Goal: Find specific page/section: Find specific page/section

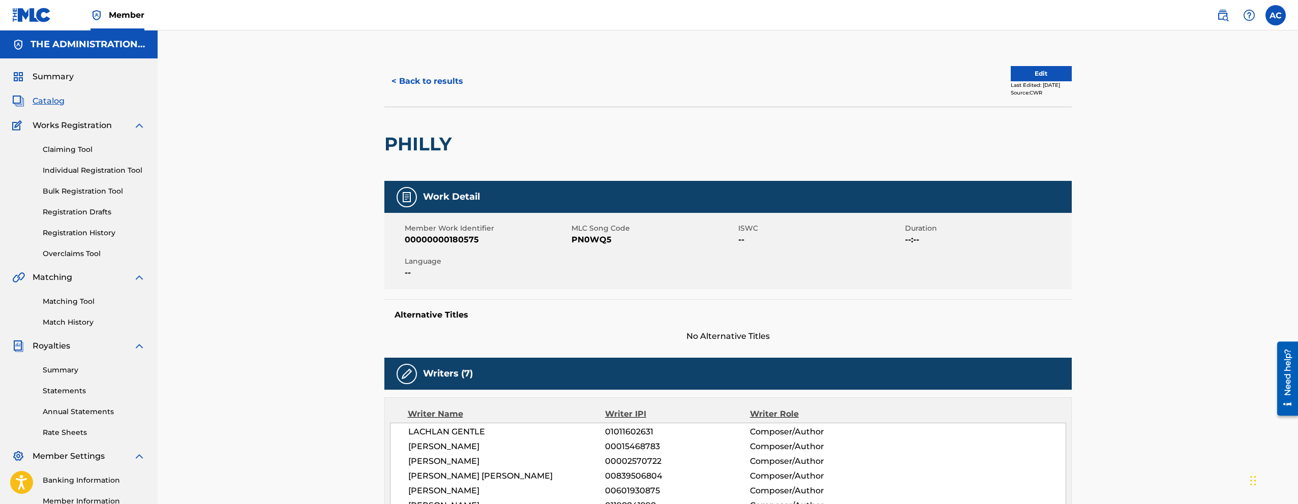
click at [413, 89] on button "< Back to results" at bounding box center [427, 81] width 86 height 25
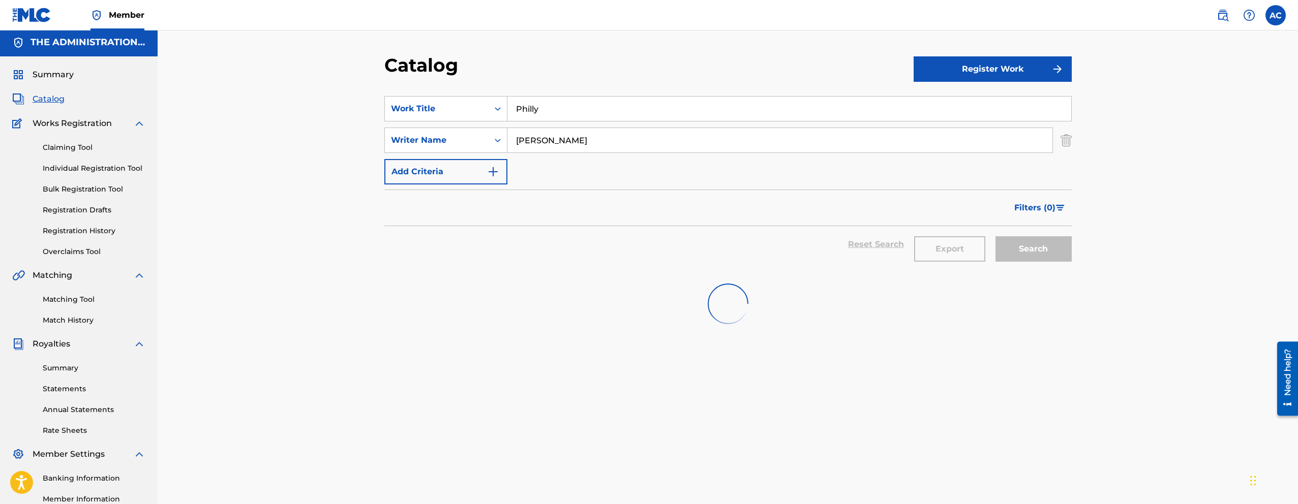
click at [527, 103] on input "Philly" at bounding box center [789, 109] width 564 height 24
paste input "IM BAXK"
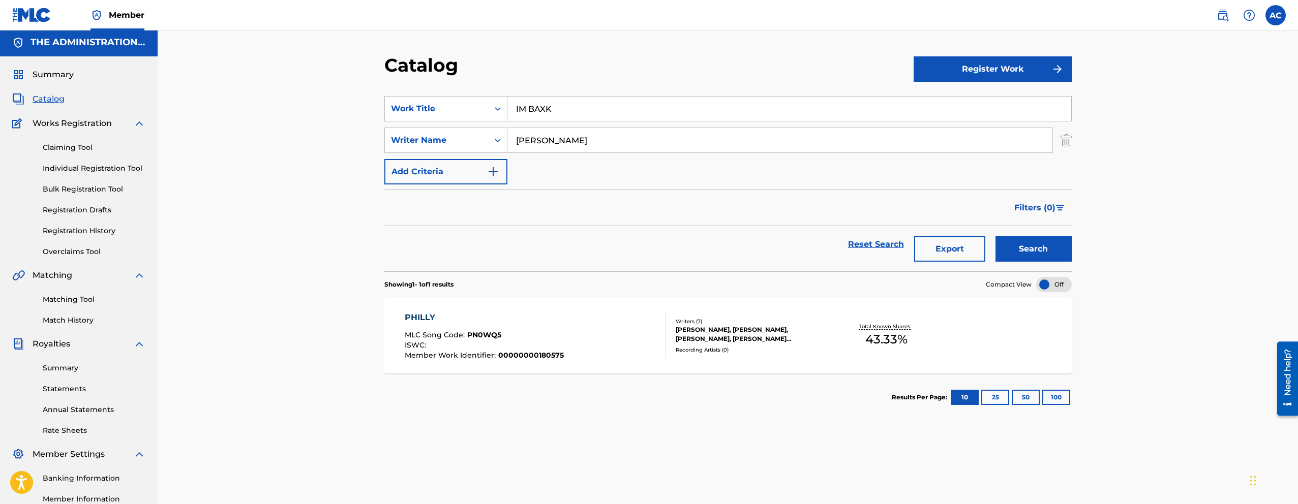
type input "IM BAXK"
click at [995, 236] on button "Search" at bounding box center [1033, 248] width 76 height 25
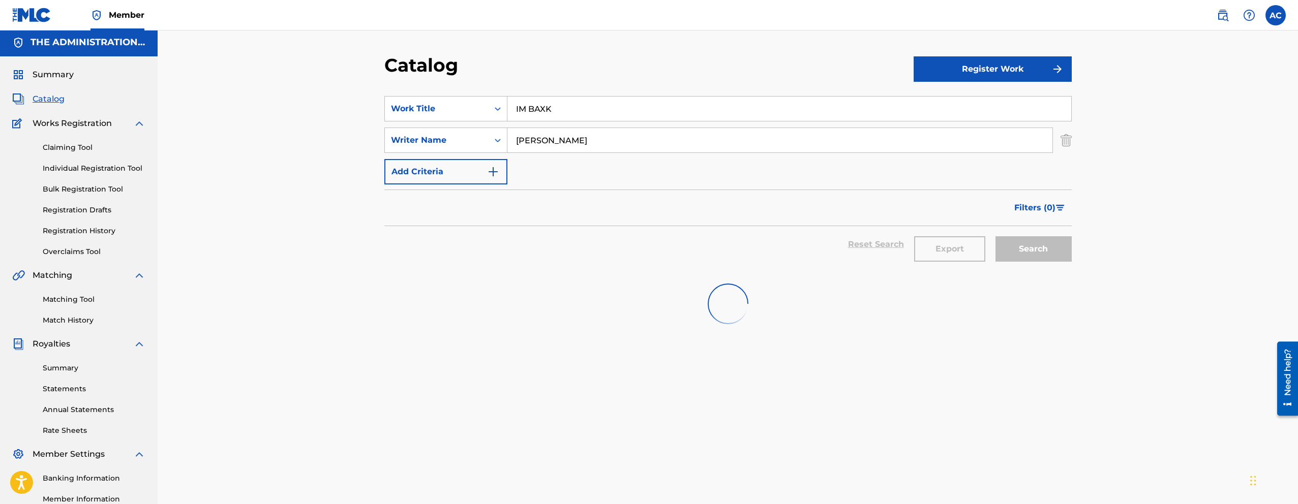
click at [527, 148] on input "[PERSON_NAME]" at bounding box center [779, 140] width 545 height 24
paste input "[PERSON_NAME]"
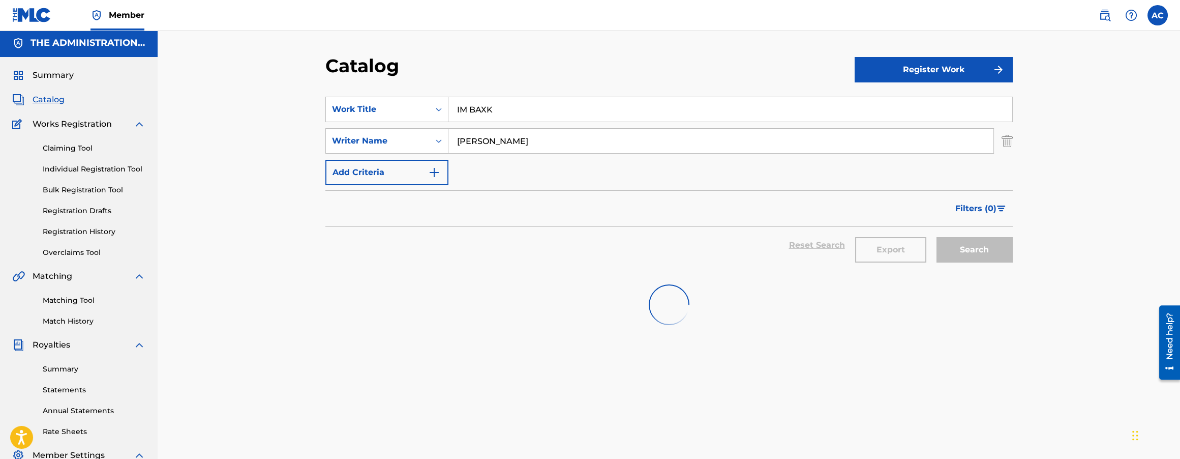
type input "[PERSON_NAME]"
click at [526, 141] on input "[PERSON_NAME]" at bounding box center [720, 141] width 545 height 24
